Goal: Task Accomplishment & Management: Manage account settings

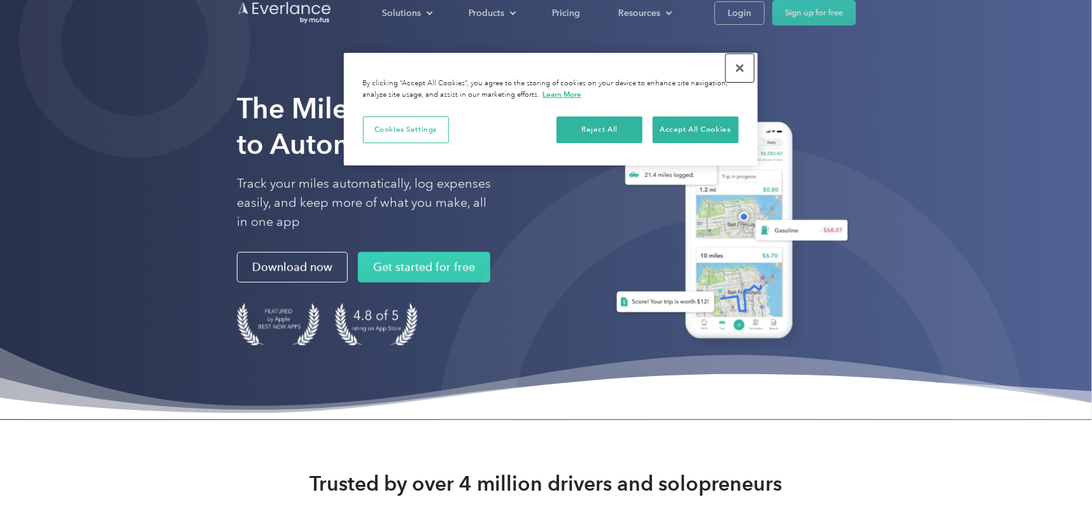
click at [745, 67] on button "Close" at bounding box center [740, 68] width 28 height 28
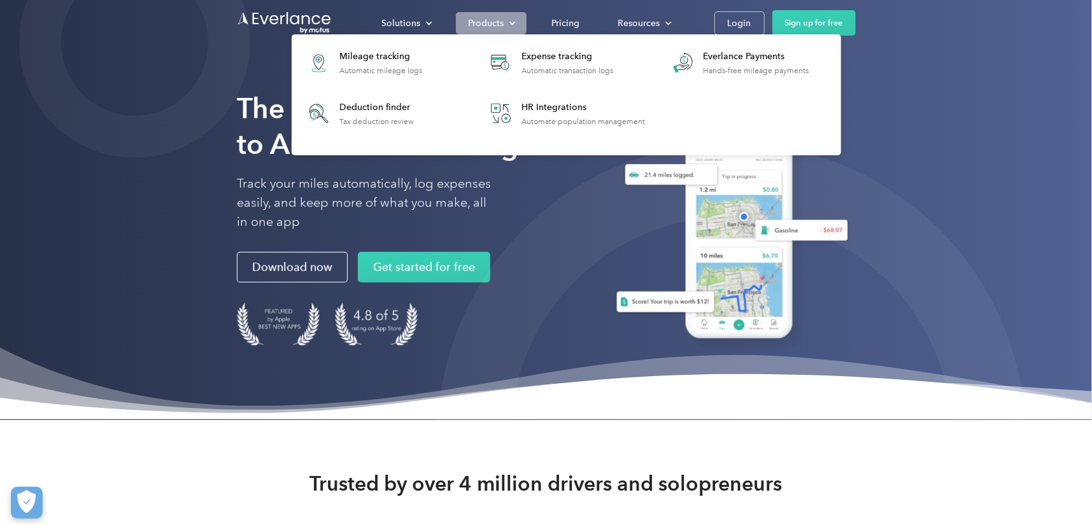
click at [508, 20] on div "Products" at bounding box center [491, 23] width 71 height 22
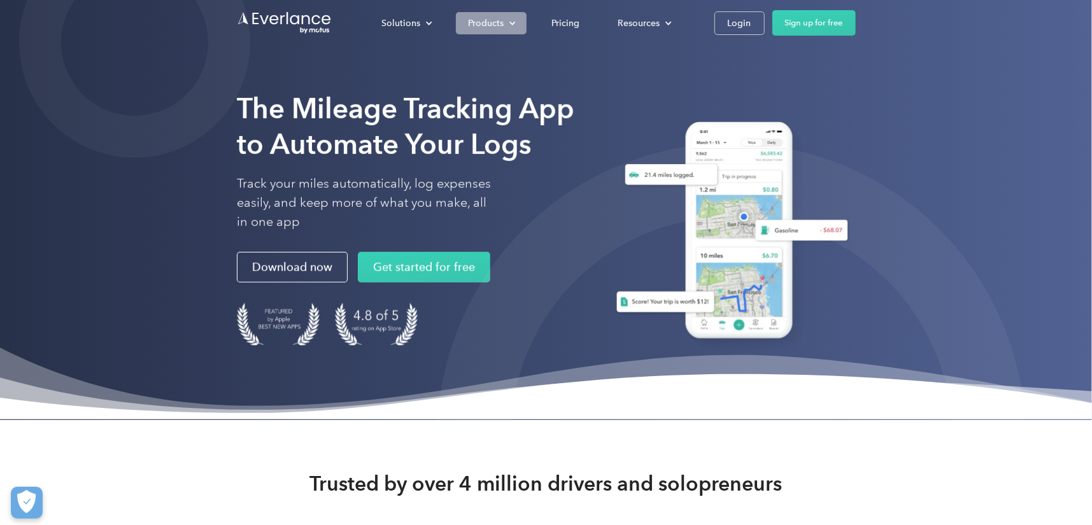
click at [508, 20] on div "Products" at bounding box center [491, 23] width 71 height 22
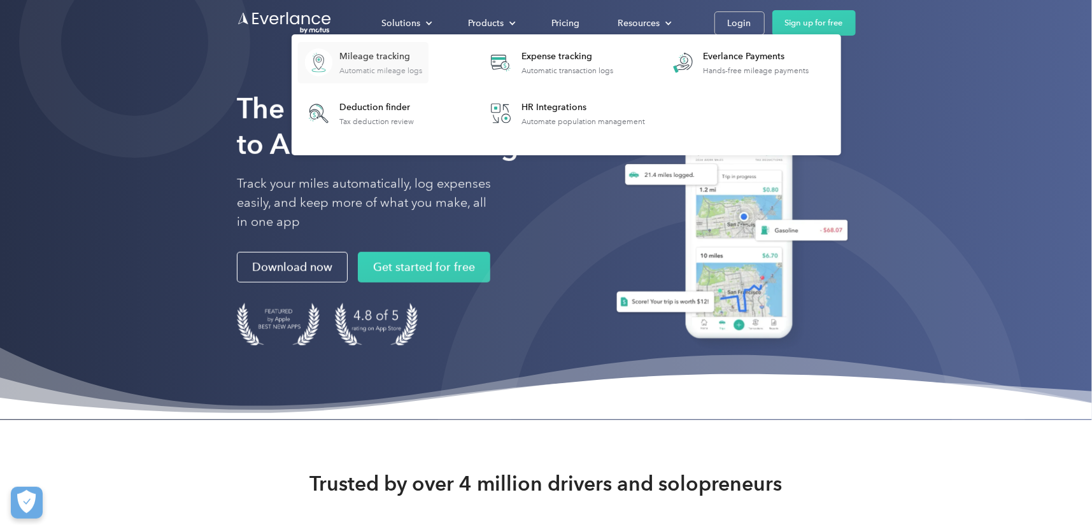
click at [357, 54] on div "Mileage tracking" at bounding box center [380, 56] width 83 height 13
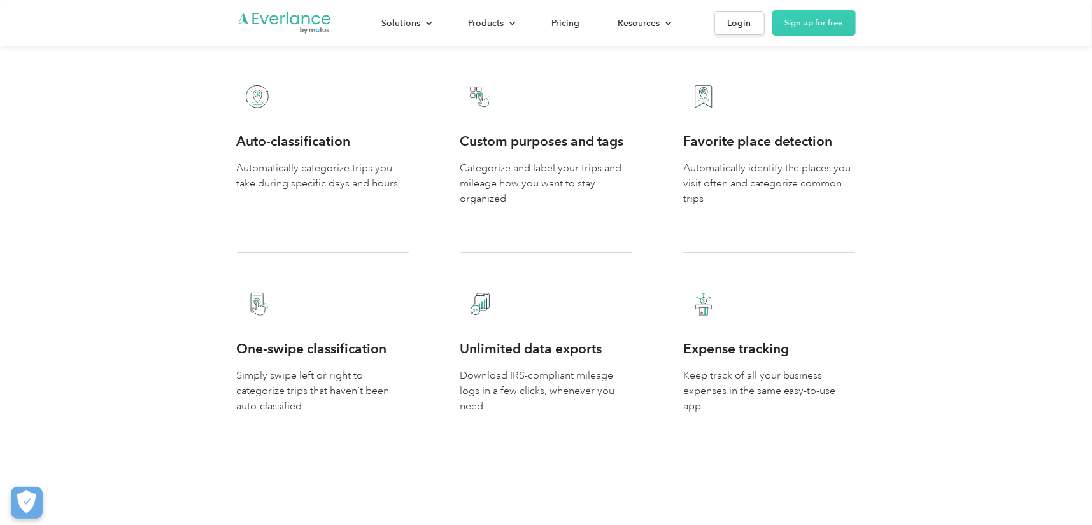
scroll to position [2315, 0]
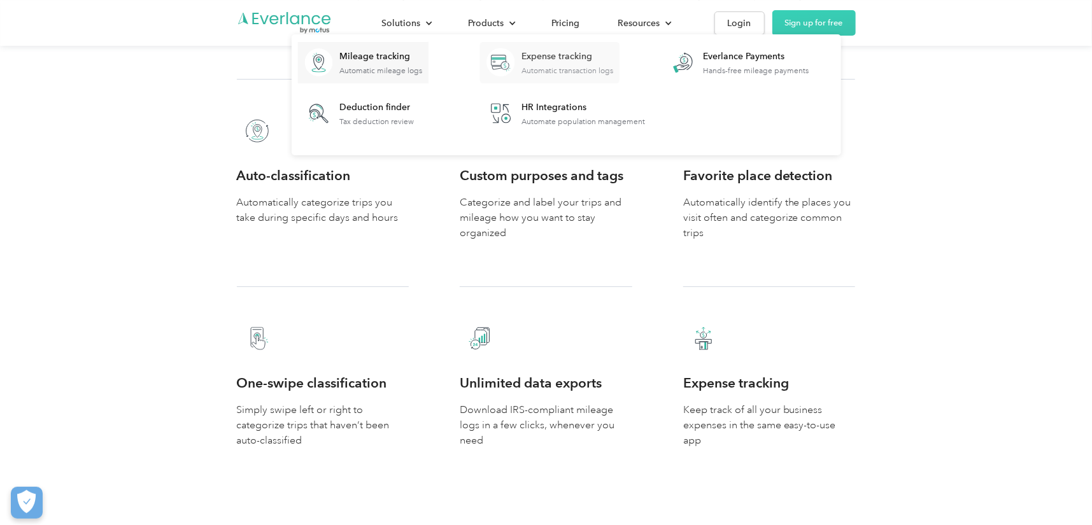
click at [523, 60] on div "Expense tracking" at bounding box center [567, 56] width 92 height 13
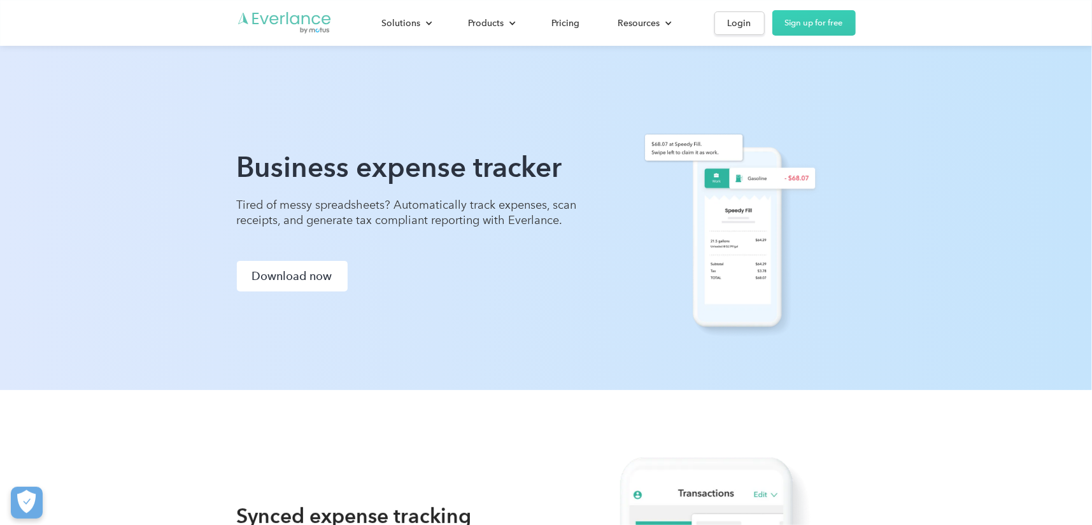
click at [303, 25] on img "Go to homepage" at bounding box center [284, 23] width 95 height 24
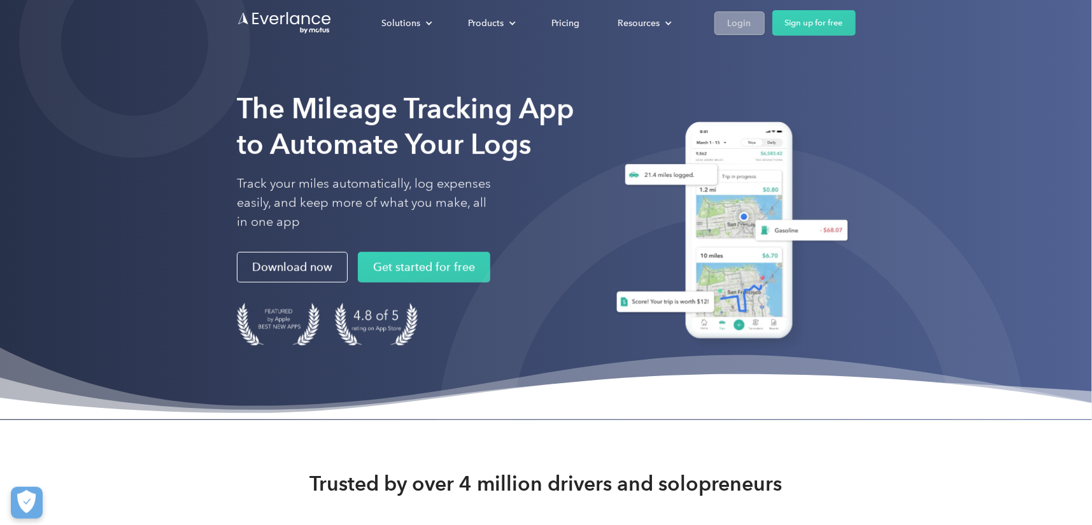
click at [746, 22] on div "Login" at bounding box center [740, 23] width 24 height 16
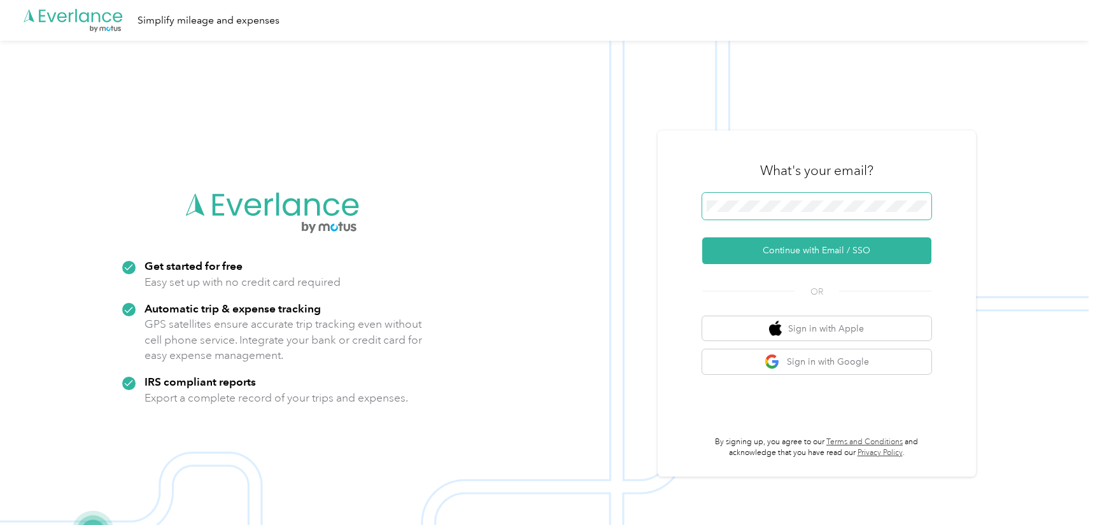
click at [800, 214] on span at bounding box center [816, 206] width 229 height 27
click at [702, 237] on button "Continue with Email / SSO" at bounding box center [816, 250] width 229 height 27
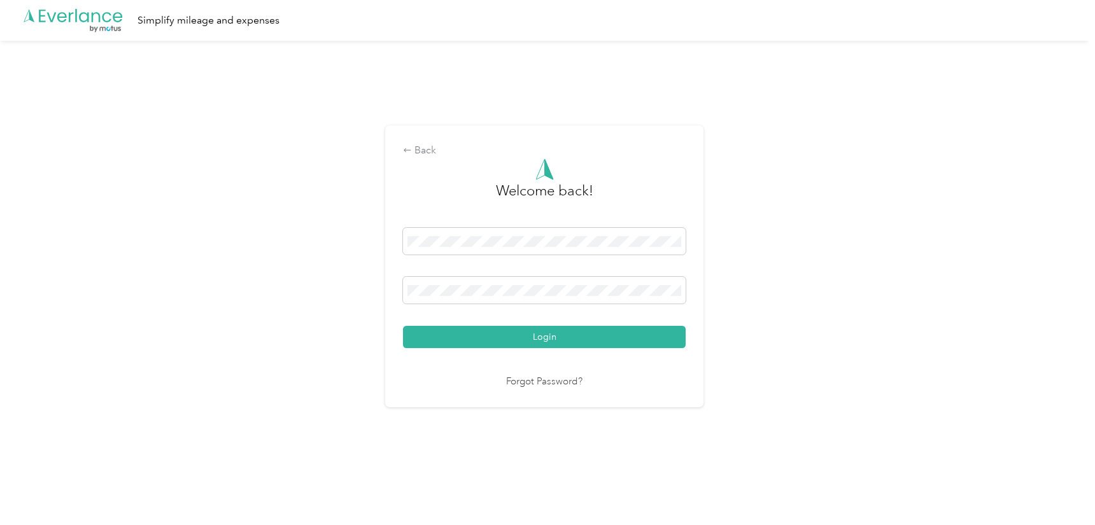
click at [403, 326] on button "Login" at bounding box center [544, 337] width 283 height 22
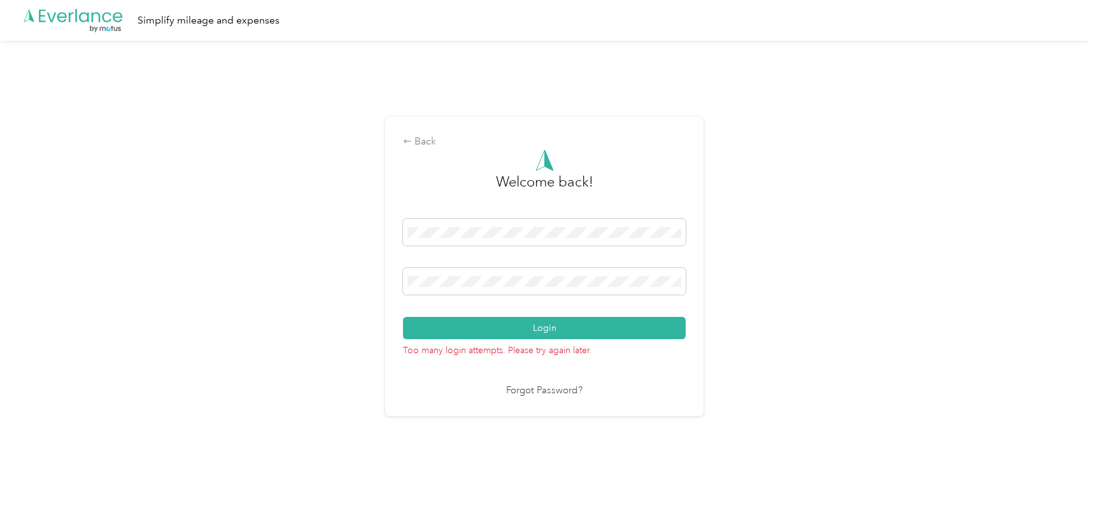
click at [125, 277] on div "Back Welcome back! Login Too many login attempts. Please try again later. Forgo…" at bounding box center [544, 272] width 1089 height 462
click at [403, 317] on button "Login" at bounding box center [544, 328] width 283 height 22
click at [420, 132] on div "Back Welcome back! Login Too many login attempts. Please try again later. Forgo…" at bounding box center [544, 266] width 318 height 299
click at [424, 138] on div "Back" at bounding box center [544, 141] width 283 height 15
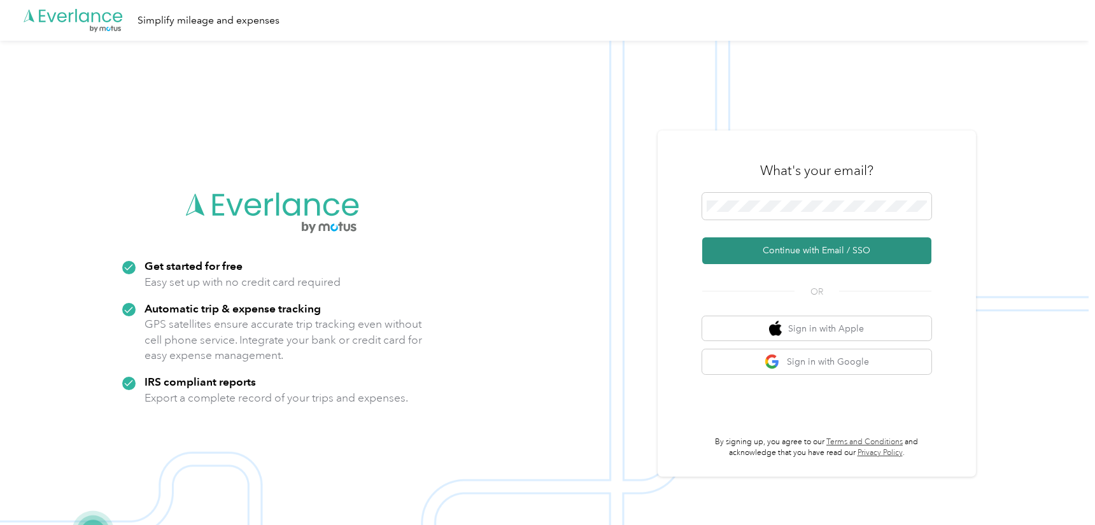
click at [782, 248] on button "Continue with Email / SSO" at bounding box center [816, 250] width 229 height 27
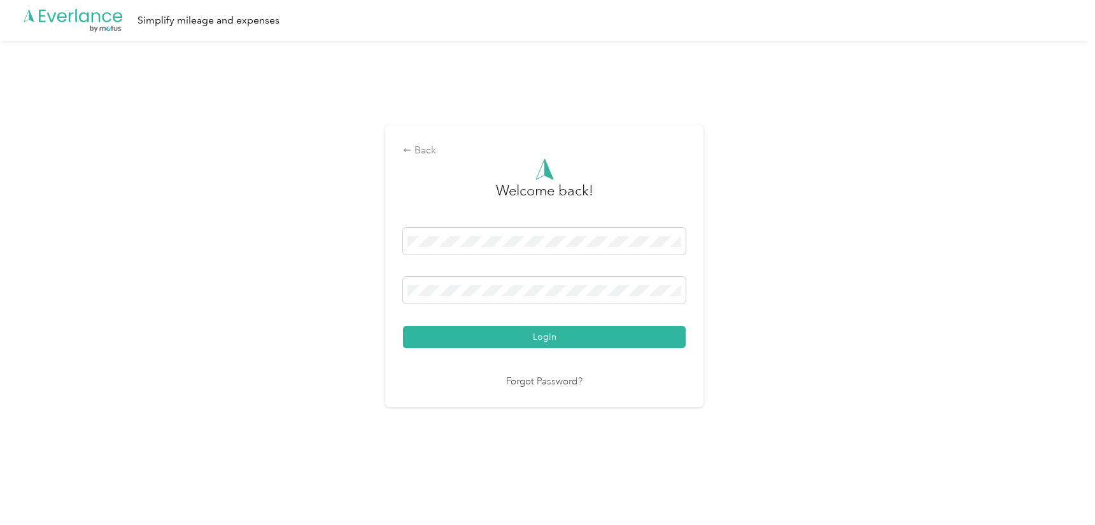
click at [255, 300] on div "Back Welcome back! Login Forgot Password?" at bounding box center [544, 272] width 1089 height 462
click at [394, 289] on div "Back Welcome back! Login Forgot Password?" at bounding box center [544, 265] width 318 height 281
click at [403, 326] on button "Login" at bounding box center [544, 337] width 283 height 22
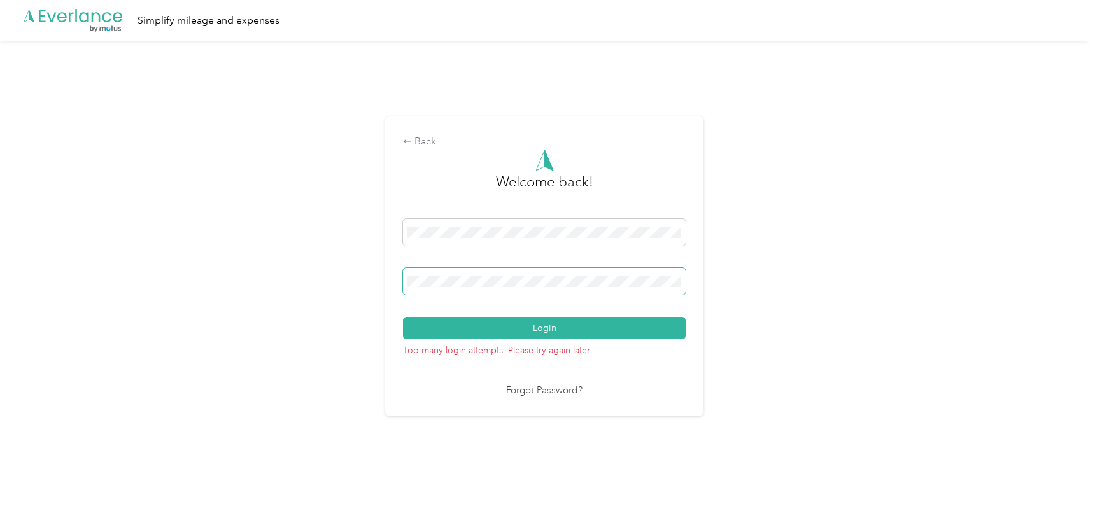
click at [403, 317] on button "Login" at bounding box center [544, 328] width 283 height 22
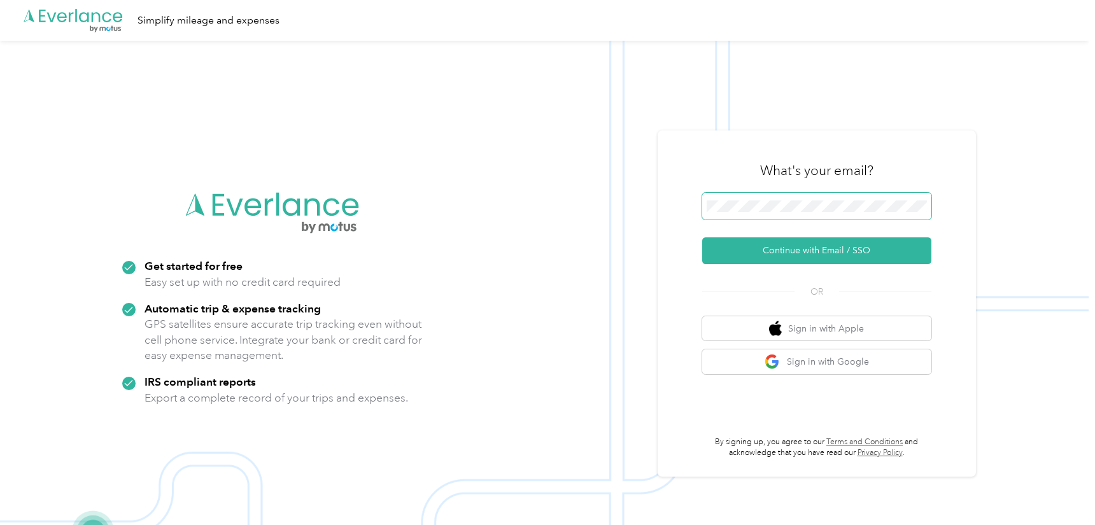
click at [832, 199] on span at bounding box center [816, 206] width 229 height 27
click at [702, 237] on button "Continue with Email / SSO" at bounding box center [816, 250] width 229 height 27
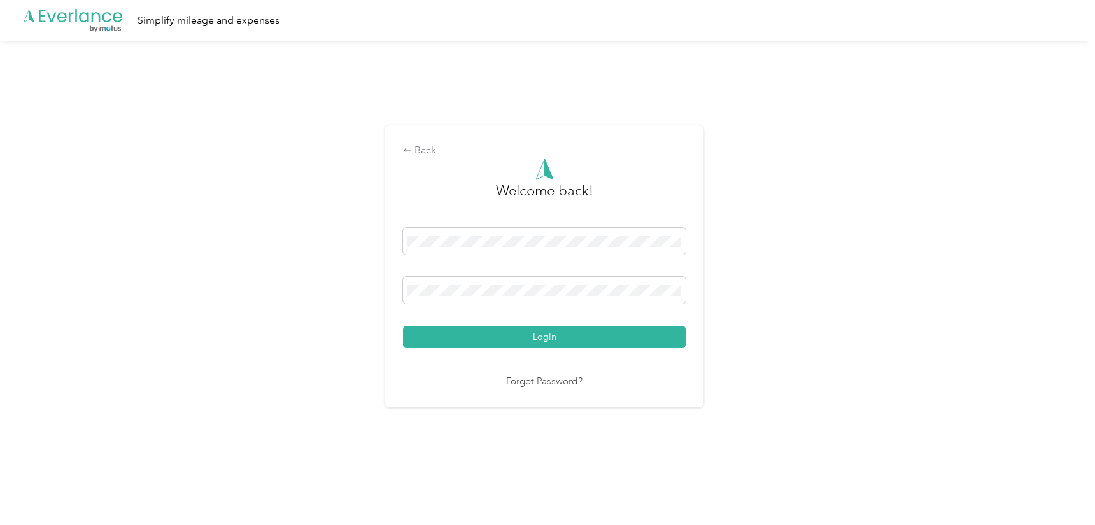
click at [403, 326] on button "Login" at bounding box center [544, 337] width 283 height 22
